Goal: Information Seeking & Learning: Learn about a topic

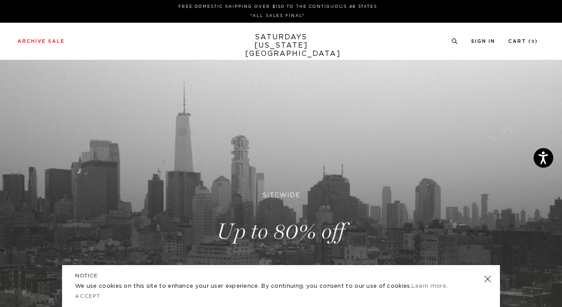
click at [486, 278] on link at bounding box center [488, 279] width 12 height 12
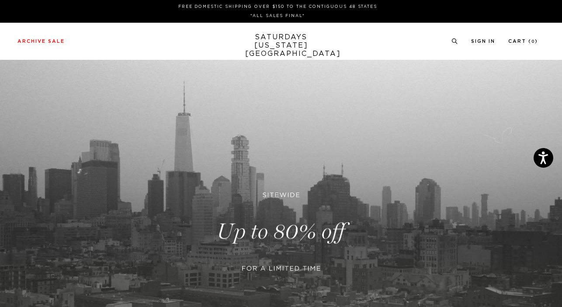
click at [271, 239] on link at bounding box center [281, 232] width 562 height 344
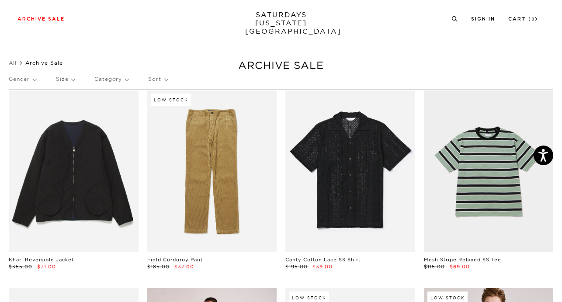
scroll to position [178, 0]
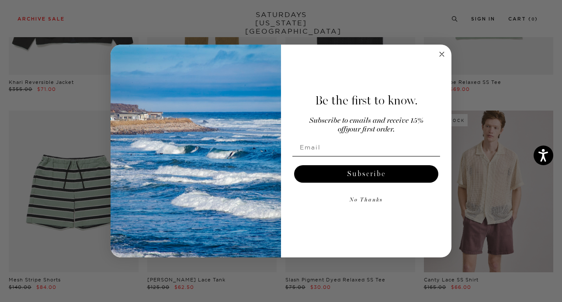
click at [442, 53] on icon "Close dialog" at bounding box center [442, 54] width 4 height 4
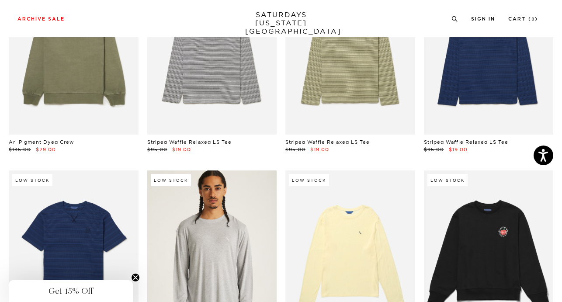
scroll to position [10031, 0]
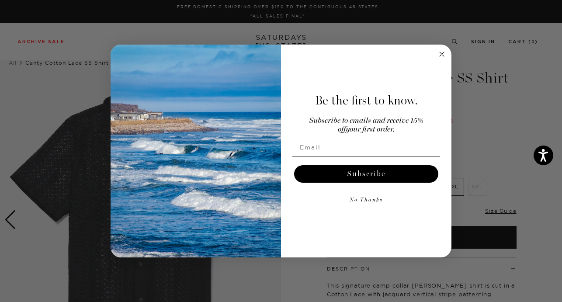
click at [443, 51] on circle "Close dialog" at bounding box center [442, 54] width 10 height 10
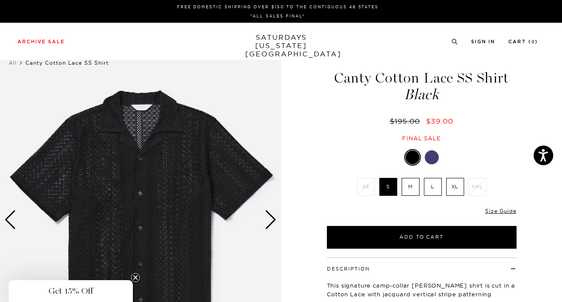
click at [435, 184] on label "L" at bounding box center [433, 187] width 18 height 18
click at [0, 0] on input "L" at bounding box center [0, 0] width 0 height 0
click at [268, 221] on div "Next slide" at bounding box center [271, 219] width 12 height 19
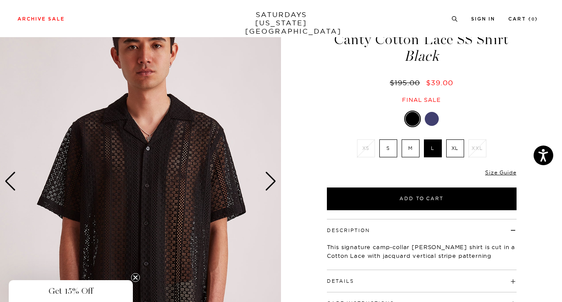
scroll to position [38, 1]
click at [269, 188] on div "Next slide" at bounding box center [271, 181] width 12 height 19
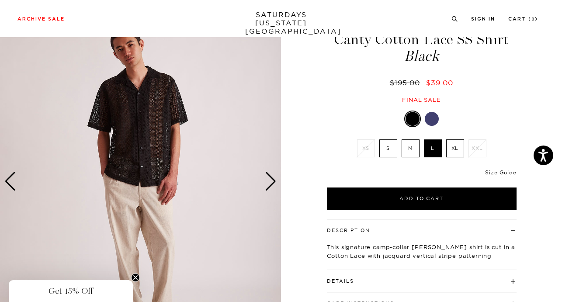
click at [269, 188] on div "Next slide" at bounding box center [271, 181] width 12 height 19
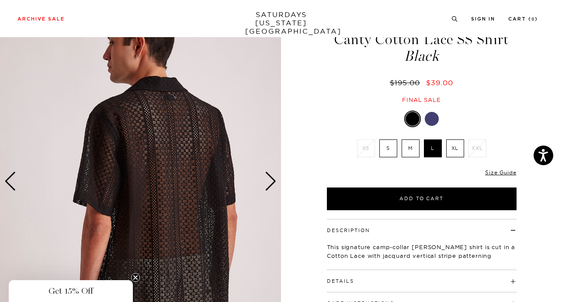
click at [269, 188] on div "Next slide" at bounding box center [271, 181] width 12 height 19
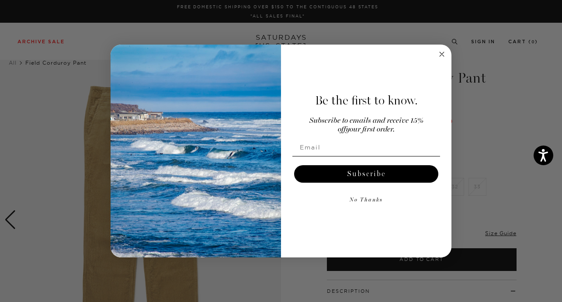
click at [444, 51] on circle "Close dialog" at bounding box center [442, 54] width 10 height 10
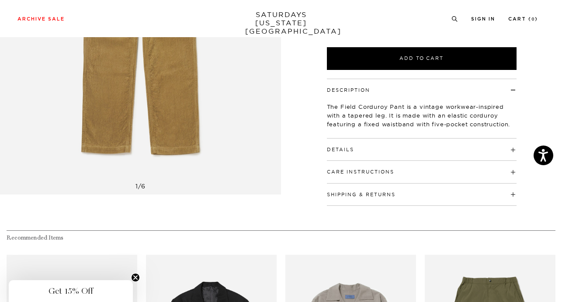
scroll to position [205, 3]
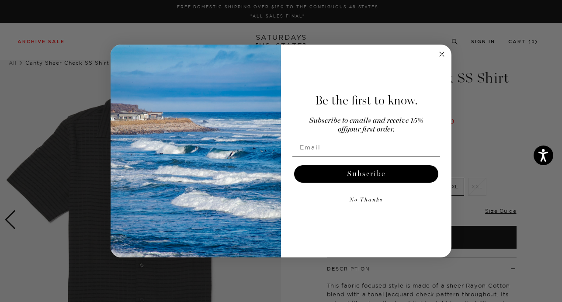
click at [439, 52] on circle "Close dialog" at bounding box center [442, 54] width 10 height 10
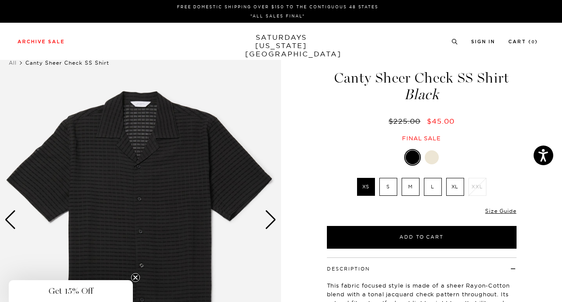
click at [432, 185] on label "L" at bounding box center [433, 187] width 18 height 18
click at [0, 0] on input "L" at bounding box center [0, 0] width 0 height 0
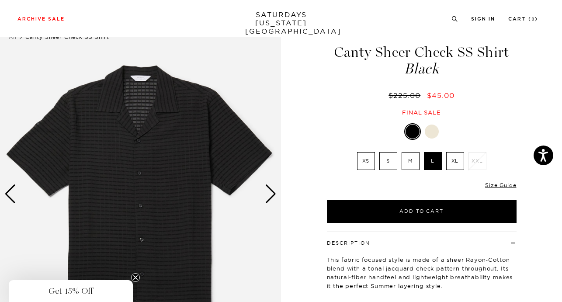
click at [270, 195] on div "Next slide" at bounding box center [271, 193] width 12 height 19
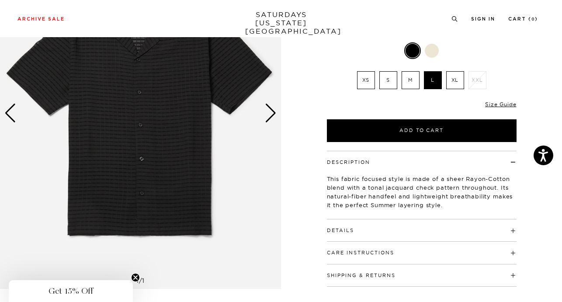
scroll to position [99, 0]
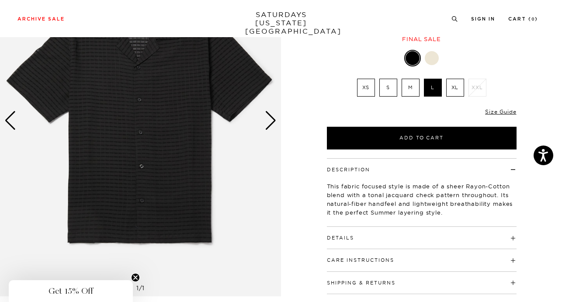
click at [431, 56] on div at bounding box center [432, 58] width 14 height 14
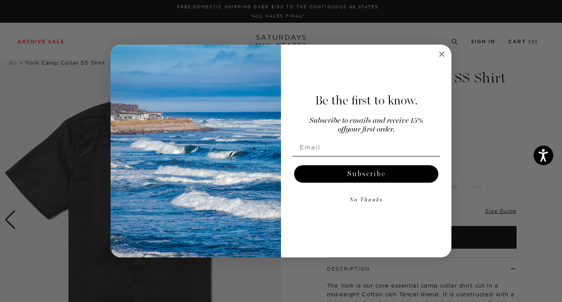
click at [441, 53] on icon "Close dialog" at bounding box center [442, 54] width 4 height 4
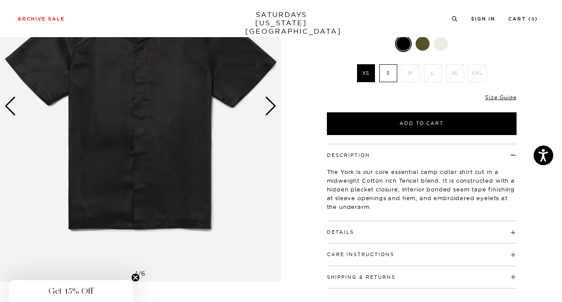
scroll to position [134, 0]
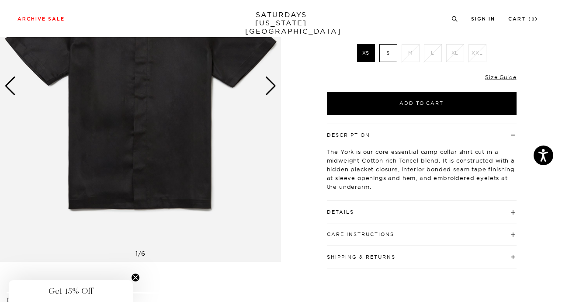
click at [360, 209] on h4 "Details" at bounding box center [422, 208] width 190 height 14
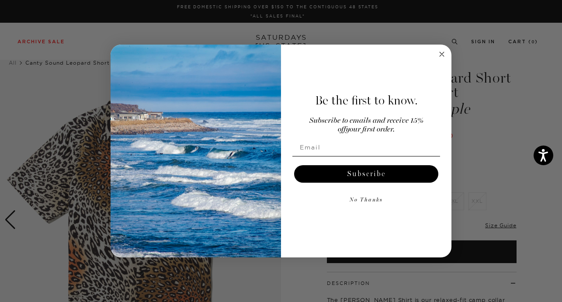
click at [442, 53] on icon "Close dialog" at bounding box center [442, 54] width 4 height 4
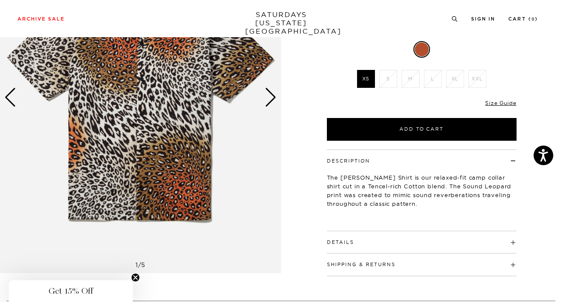
scroll to position [136, 0]
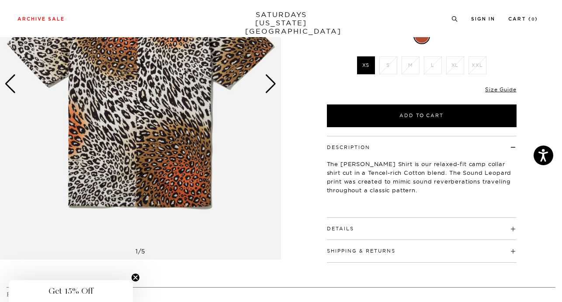
click at [350, 230] on button "Details" at bounding box center [340, 228] width 27 height 5
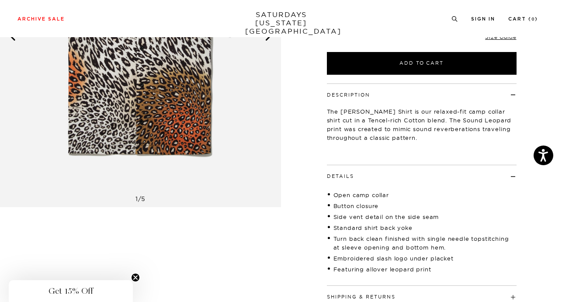
scroll to position [192, 0]
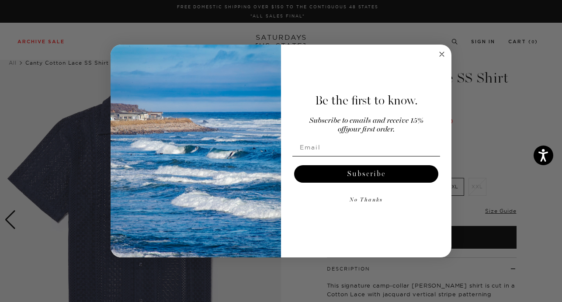
click at [443, 54] on circle "Close dialog" at bounding box center [442, 54] width 10 height 10
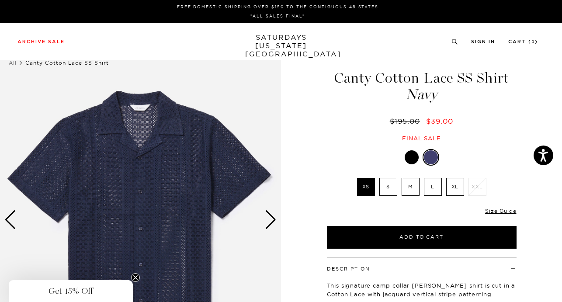
click at [275, 216] on div "Next slide" at bounding box center [271, 219] width 12 height 19
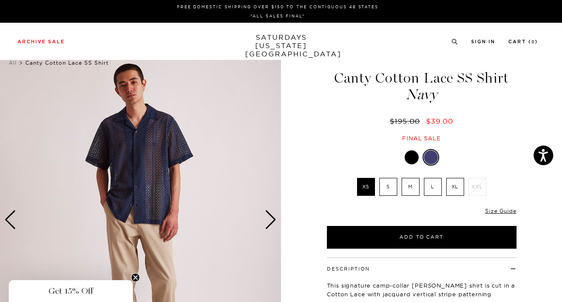
click at [275, 216] on div "Next slide" at bounding box center [271, 219] width 12 height 19
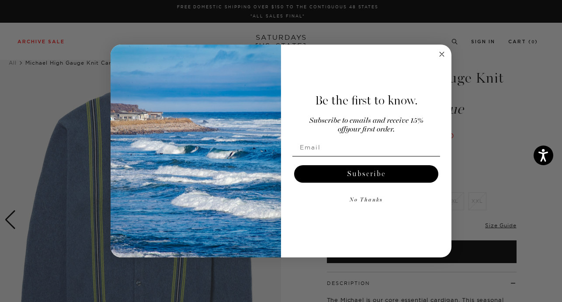
click at [442, 52] on circle "Close dialog" at bounding box center [442, 54] width 10 height 10
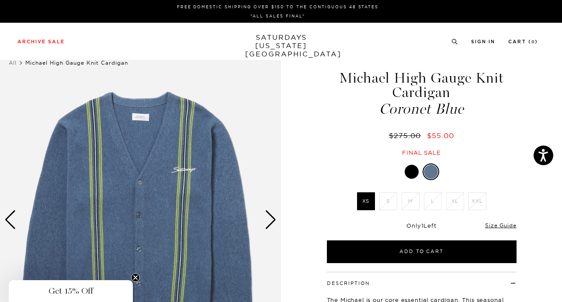
click at [407, 172] on div at bounding box center [412, 172] width 14 height 14
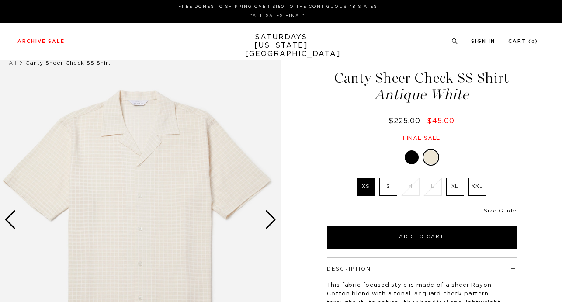
click at [271, 220] on div "Next slide" at bounding box center [271, 219] width 12 height 19
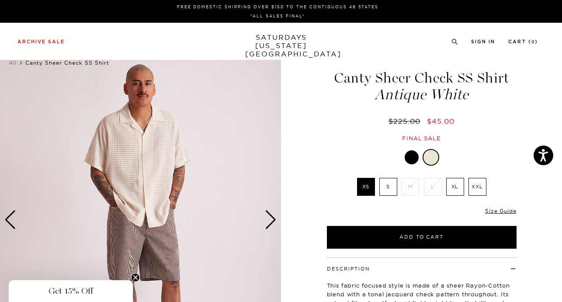
click at [271, 220] on div "Next slide" at bounding box center [271, 219] width 12 height 19
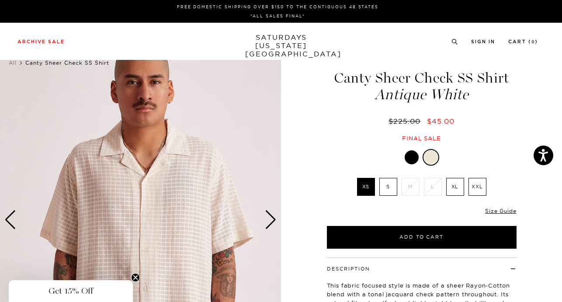
click at [411, 158] on div at bounding box center [412, 157] width 14 height 14
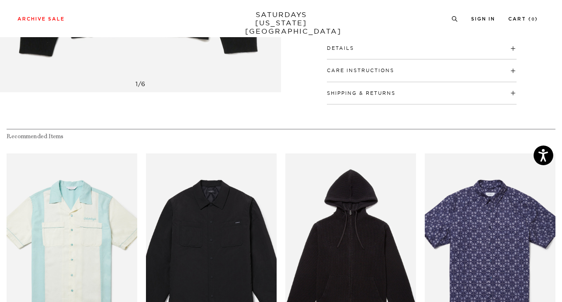
scroll to position [225, 0]
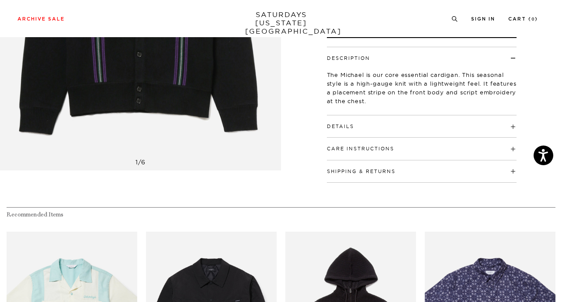
click at [365, 129] on div "Details 55% Wool, 45% Cotton Standard fit Hidden inner facing CF placket 2x1 ri…" at bounding box center [422, 126] width 190 height 22
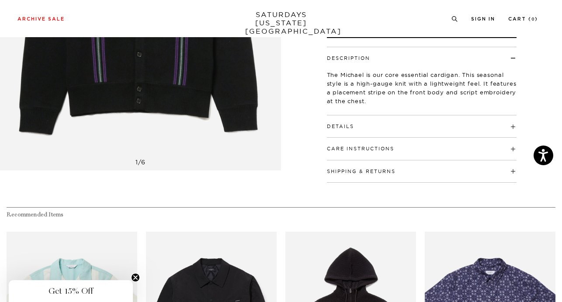
scroll to position [0, 0]
click at [448, 123] on h4 "Details" at bounding box center [422, 122] width 190 height 14
